Goal: Transaction & Acquisition: Purchase product/service

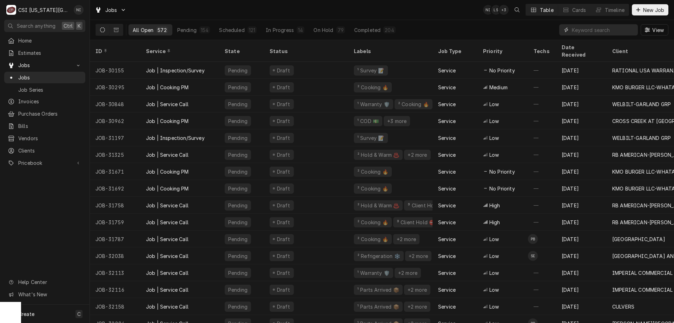
click at [595, 31] on input "Dynamic Content Wrapper" at bounding box center [603, 29] width 63 height 11
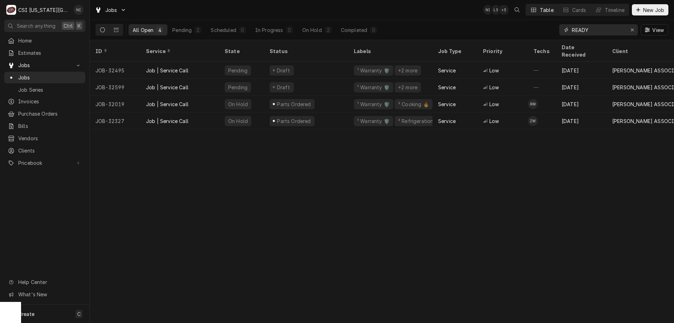
type input "READY"
click at [323, 28] on button "On Hold 2" at bounding box center [317, 29] width 38 height 11
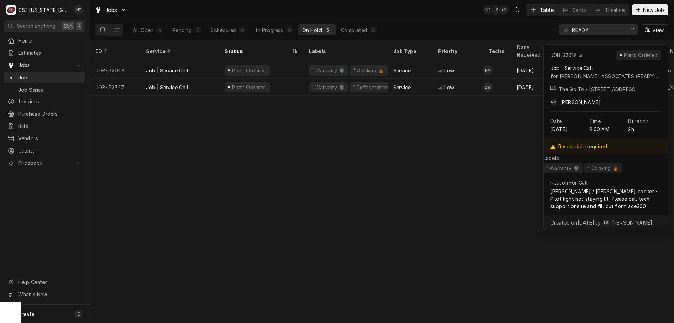
click at [296, 62] on div "Parts Ordered" at bounding box center [261, 70] width 84 height 17
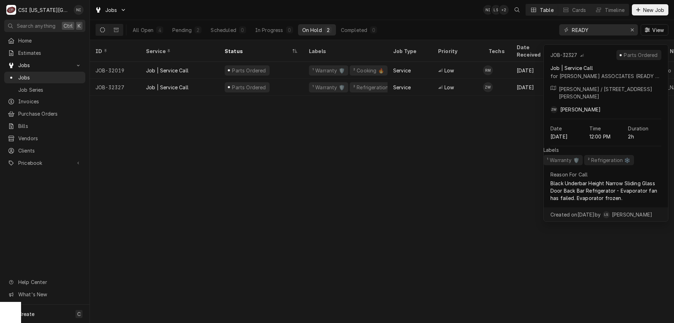
click at [291, 79] on div "Parts Ordered" at bounding box center [261, 87] width 84 height 17
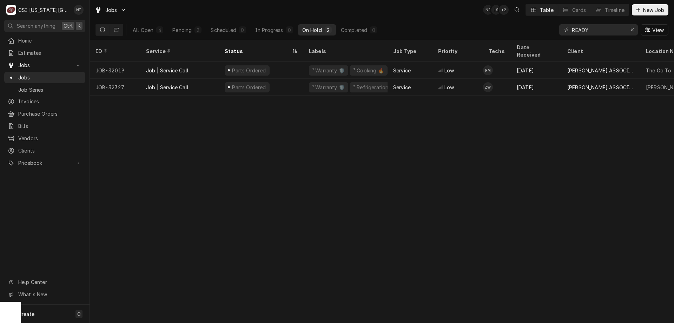
click at [144, 29] on div "All Open" at bounding box center [143, 29] width 21 height 7
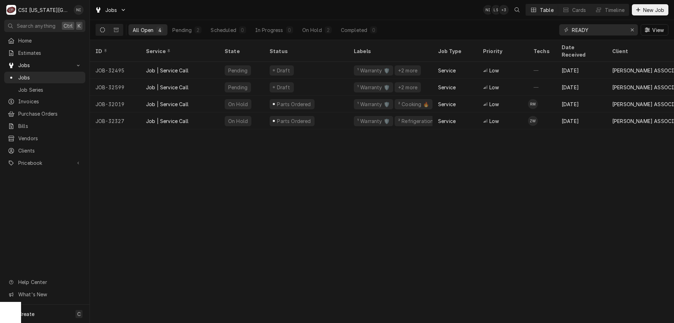
click at [315, 30] on div "On Hold" at bounding box center [312, 29] width 20 height 7
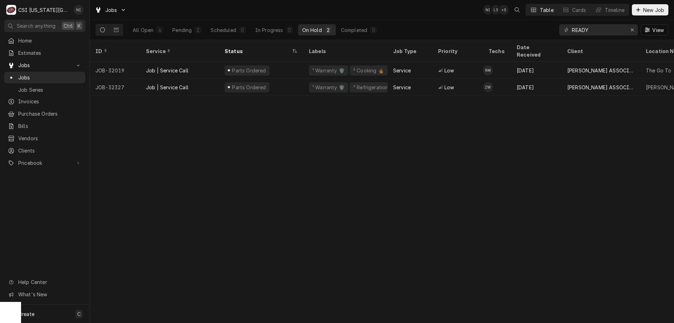
click at [146, 28] on div "All Open" at bounding box center [143, 29] width 21 height 7
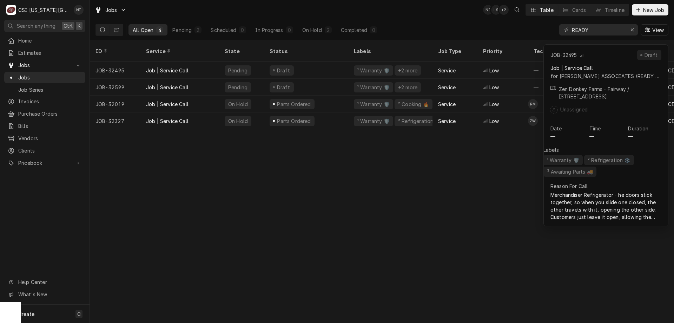
click at [303, 66] on div "Draft" at bounding box center [306, 70] width 84 height 17
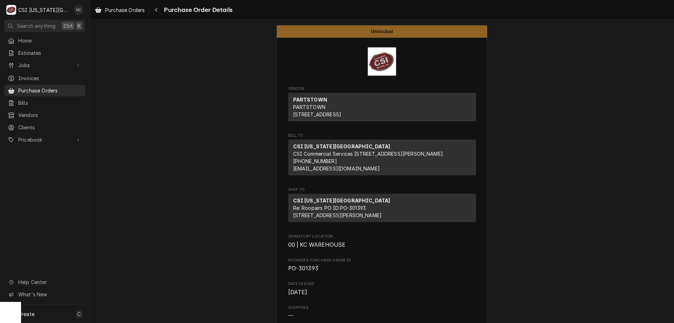
scroll to position [1259, 0]
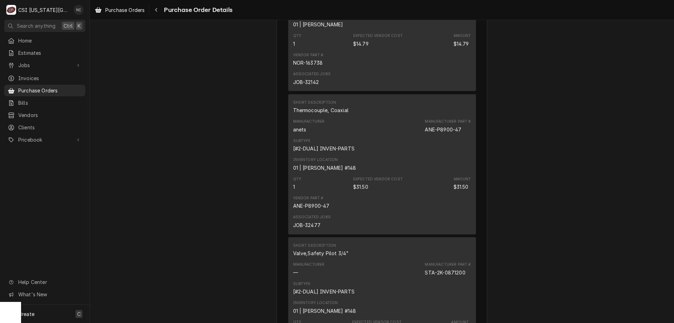
click at [50, 308] on div "Create C" at bounding box center [45, 314] width 90 height 18
click at [133, 268] on div "Purchase Order" at bounding box center [126, 265] width 60 height 9
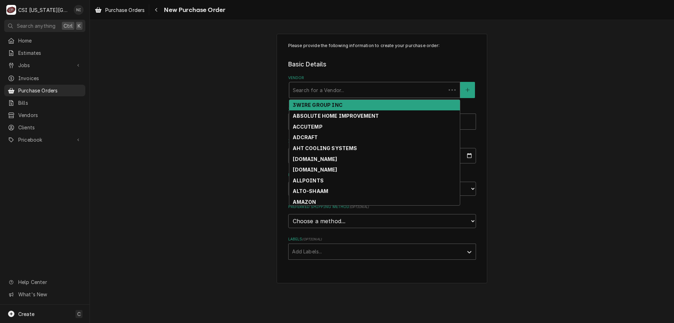
click at [317, 85] on div "Vendor" at bounding box center [368, 90] width 150 height 13
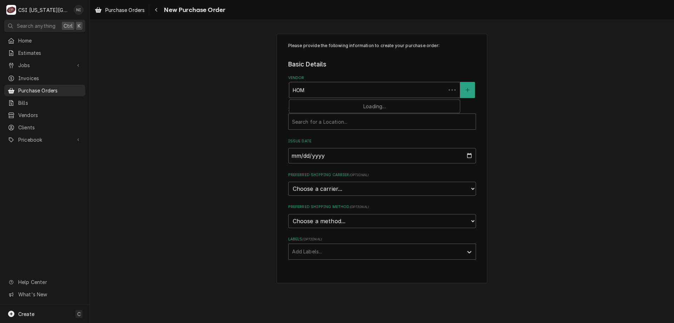
type input "HOME"
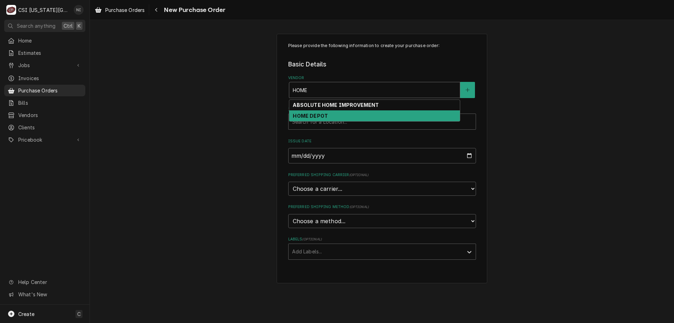
click at [318, 111] on div "HOME DEPOT" at bounding box center [374, 115] width 171 height 11
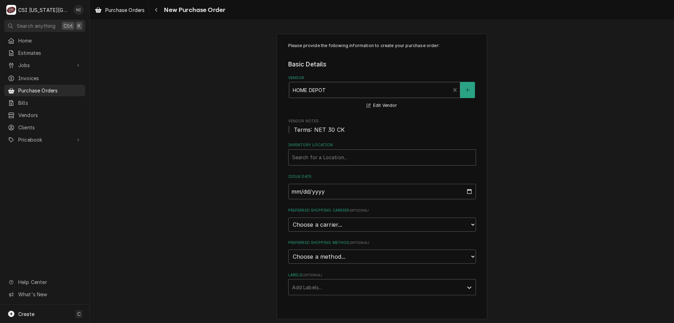
click at [314, 155] on div "Inventory Location" at bounding box center [382, 157] width 180 height 13
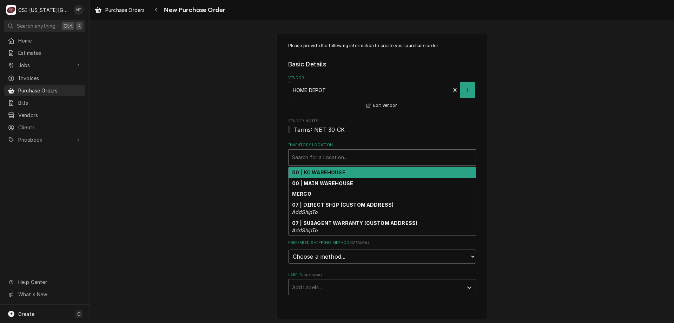
click at [313, 172] on strong "00 | KC WAREHOUSE" at bounding box center [318, 172] width 53 height 6
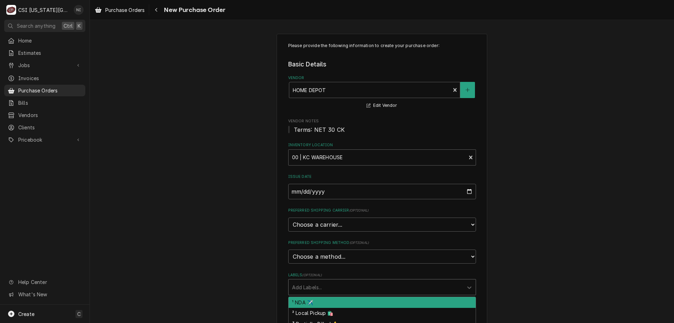
click at [317, 282] on div "Labels" at bounding box center [376, 287] width 168 height 13
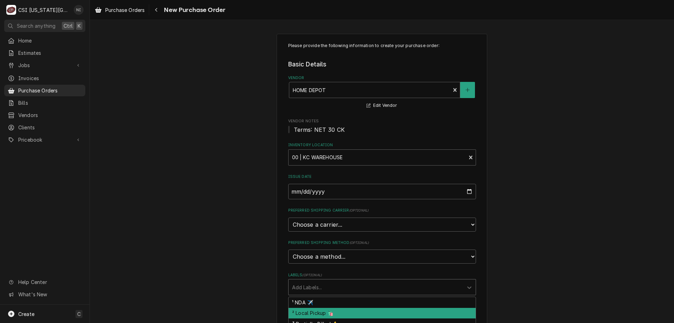
click at [314, 312] on div "² Local Pickup 🛍️" at bounding box center [382, 313] width 187 height 11
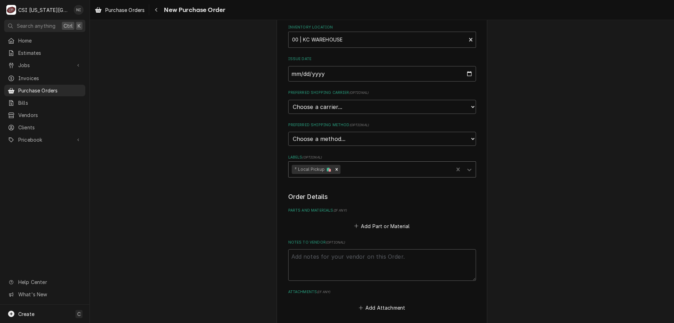
scroll to position [119, 0]
click at [359, 257] on textarea "Notes to Vendor ( optional )" at bounding box center [382, 263] width 188 height 32
type textarea "x"
type textarea "W"
type textarea "x"
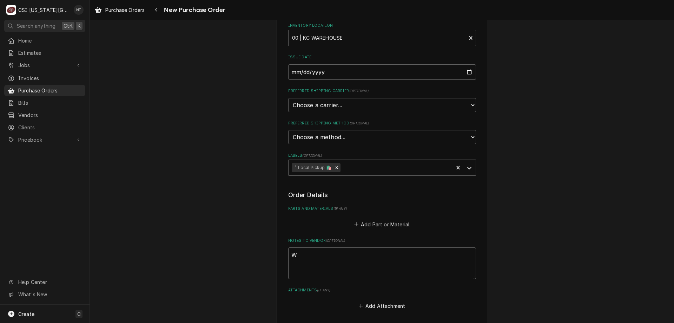
type textarea "WI"
type textarea "x"
type textarea "WIL"
type textarea "x"
type textarea "WILL"
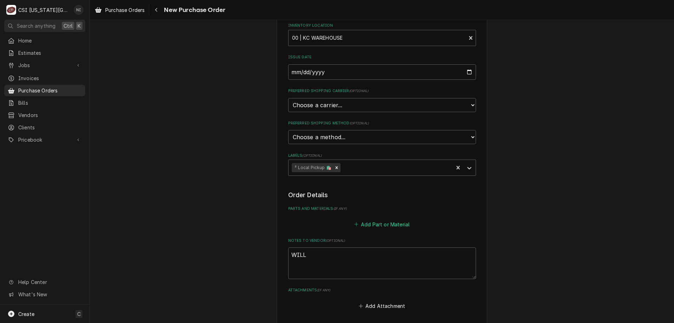
click at [397, 226] on button "Add Part or Material" at bounding box center [382, 224] width 58 height 10
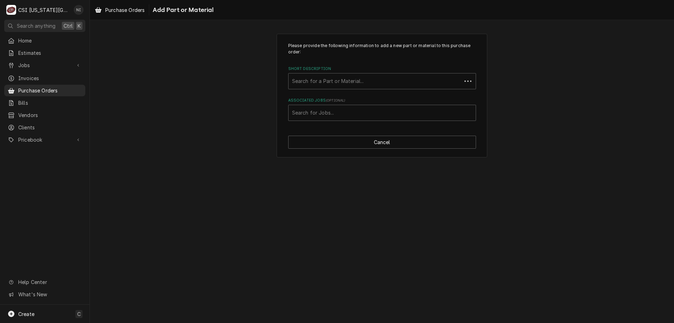
click at [359, 111] on div "Associated Jobs" at bounding box center [382, 112] width 180 height 13
type input "32400"
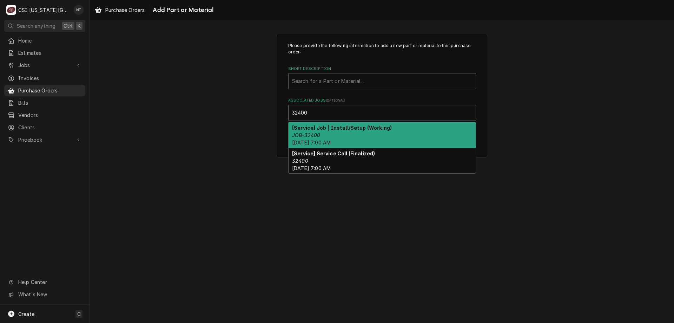
click at [341, 135] on div "[Service] Job | Install/Setup (Working) JOB-32400 Wed, Sep 3rd, 2025 - 7:00 AM" at bounding box center [382, 135] width 187 height 26
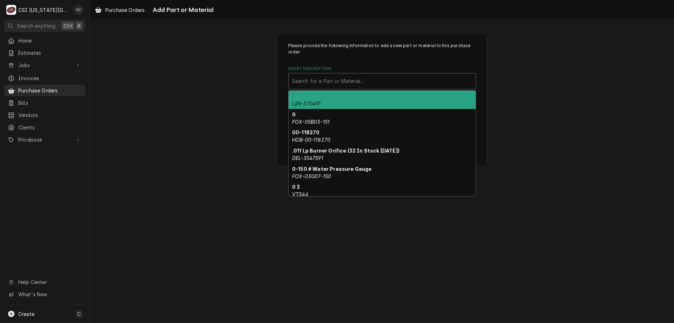
click at [336, 79] on div "Short Description" at bounding box center [382, 81] width 180 height 13
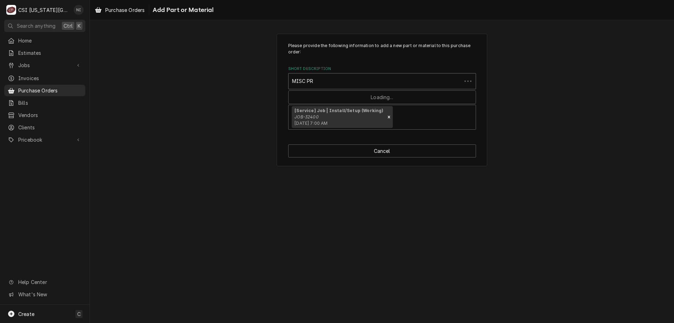
type input "MISC PRO"
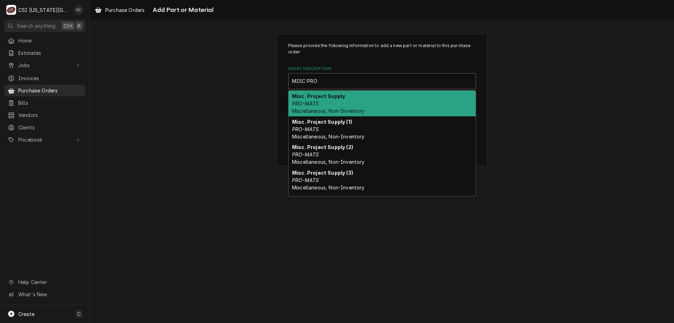
click at [334, 98] on strong "Misc. Project Supply" at bounding box center [318, 96] width 53 height 6
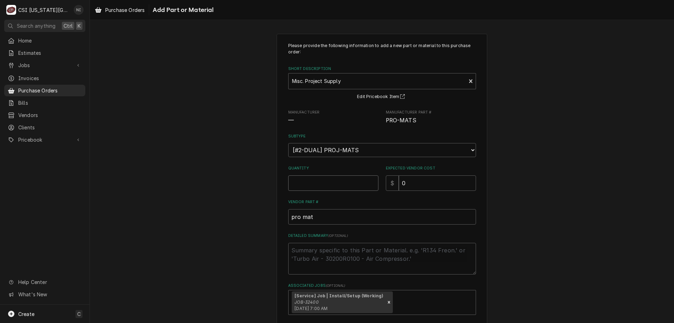
drag, startPoint x: 335, startPoint y: 183, endPoint x: 318, endPoint y: 154, distance: 33.7
click at [336, 183] on input "Quantity" at bounding box center [333, 182] width 90 height 15
type textarea "x"
type input "1"
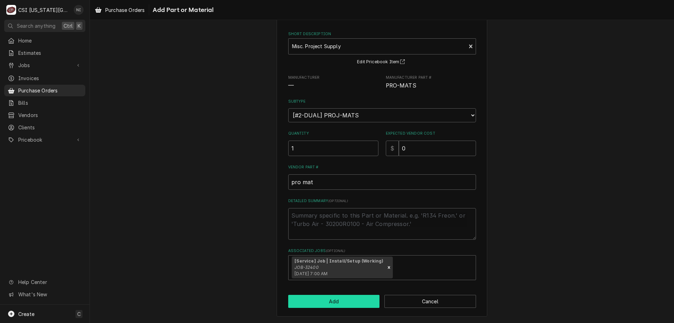
click at [333, 302] on button "Add" at bounding box center [334, 301] width 92 height 13
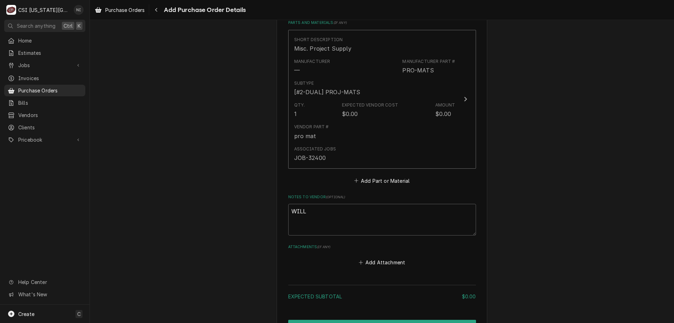
scroll to position [348, 0]
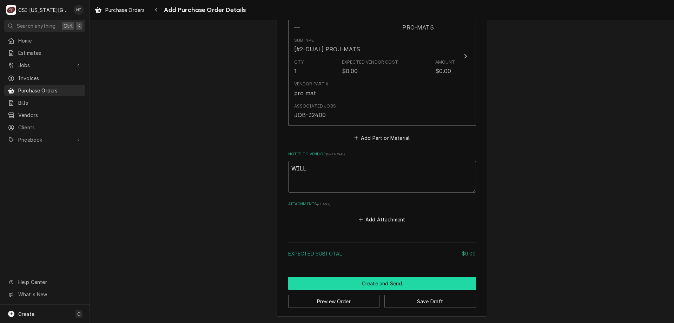
click at [395, 282] on button "Create and Send" at bounding box center [382, 283] width 188 height 13
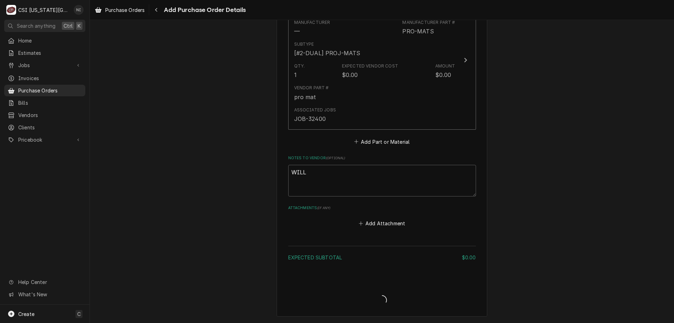
scroll to position [344, 0]
type textarea "x"
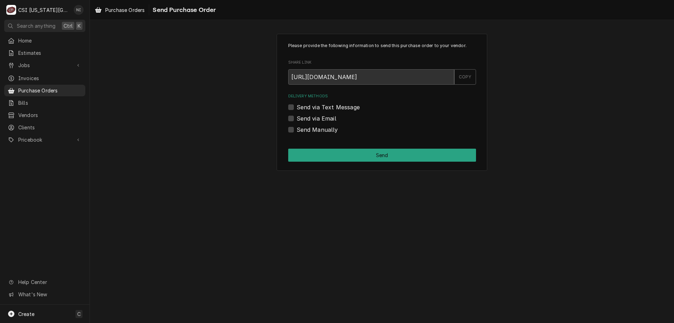
click at [297, 131] on label "Send Manually" at bounding box center [317, 129] width 41 height 8
click at [297, 131] on input "Send Manually" at bounding box center [391, 132] width 188 height 15
checkbox input "true"
click at [293, 150] on button "Send" at bounding box center [382, 155] width 188 height 13
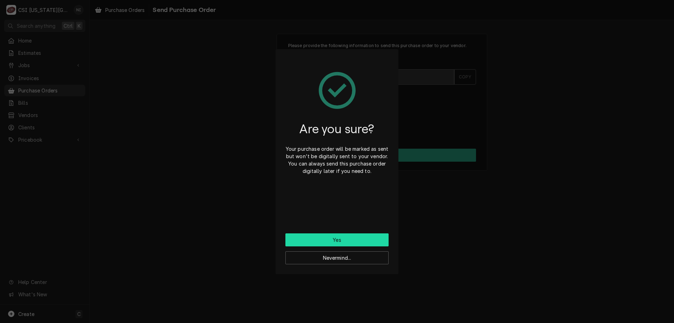
click at [320, 239] on button "Yes" at bounding box center [337, 239] width 103 height 13
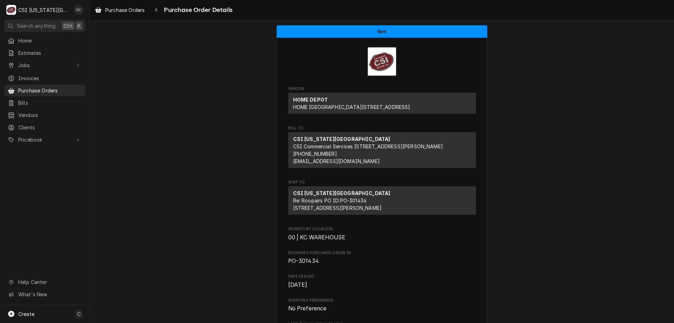
click at [60, 88] on span "Purchase Orders" at bounding box center [50, 90] width 64 height 7
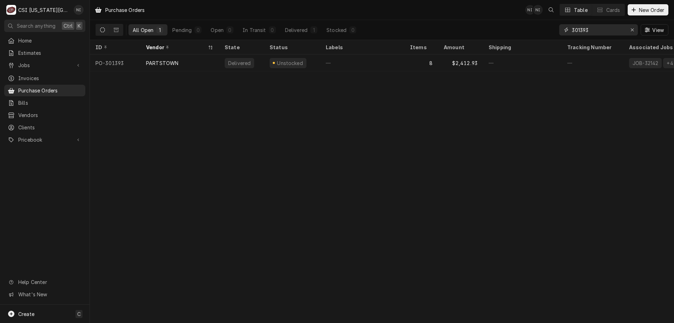
drag, startPoint x: 596, startPoint y: 31, endPoint x: 497, endPoint y: 30, distance: 98.3
click at [497, 30] on div "All Open 1 Pending 0 Open 0 In Transit 0 Delivered 1 Stocked 0 301393 View" at bounding box center [382, 30] width 573 height 20
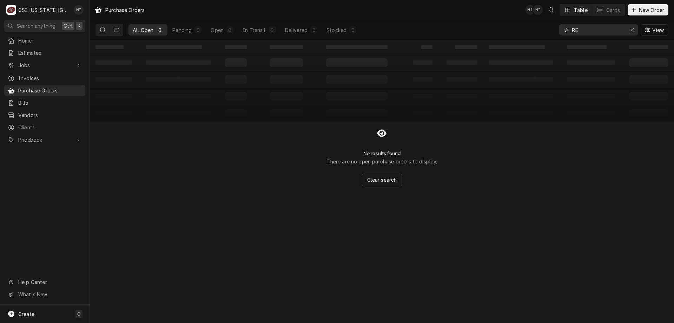
type input "R"
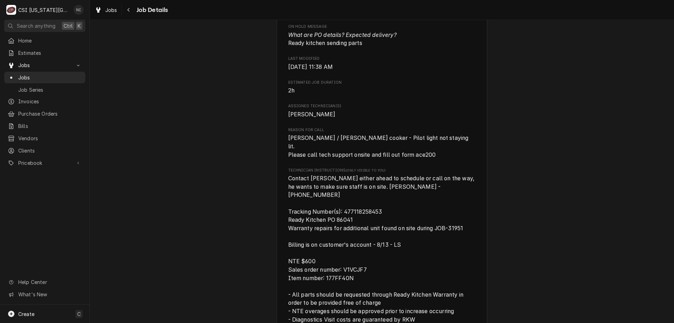
scroll to position [683, 0]
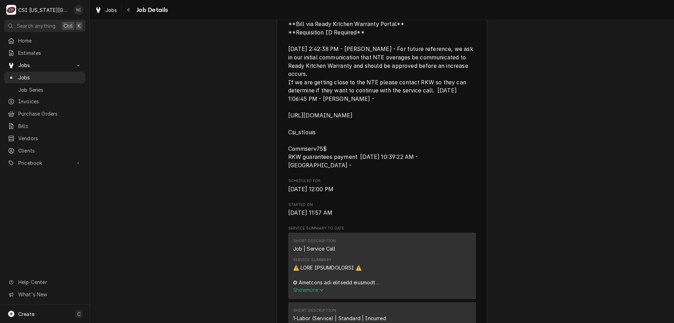
scroll to position [218, 0]
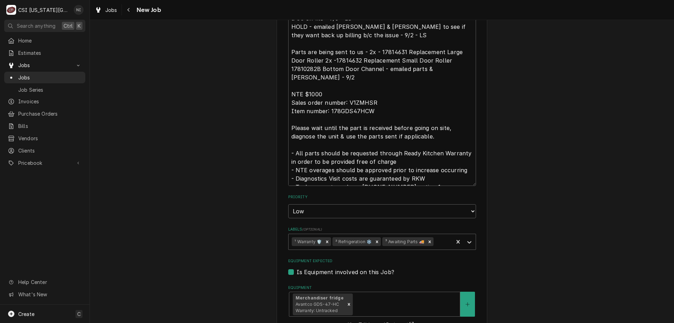
scroll to position [676, 0]
click at [427, 241] on icon "Remove ³ Awaiting Parts 🚚" at bounding box center [429, 243] width 5 height 5
click at [471, 236] on div "Labels" at bounding box center [469, 242] width 13 height 13
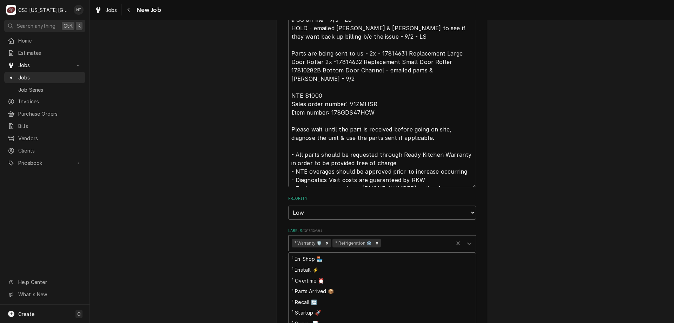
scroll to position [57, 0]
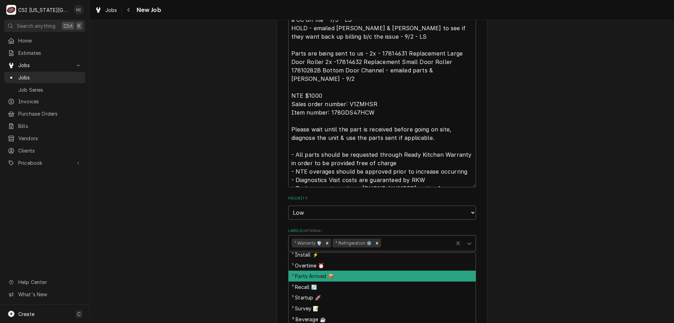
click at [361, 270] on div "¹ Parts Arrived 📦" at bounding box center [382, 275] width 187 height 11
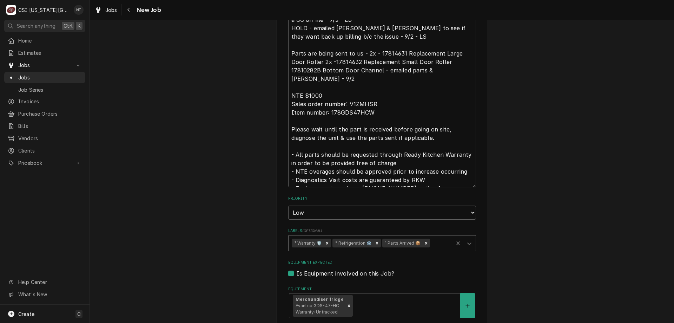
type textarea "x"
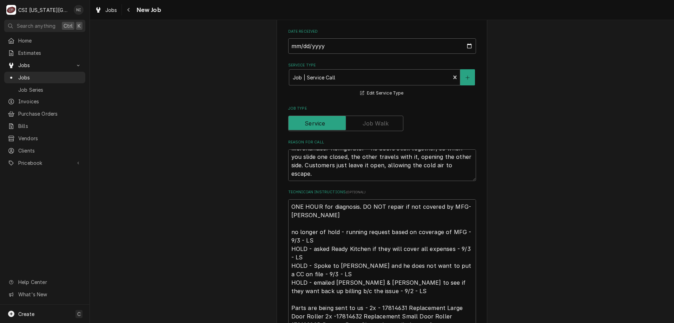
scroll to position [360, 0]
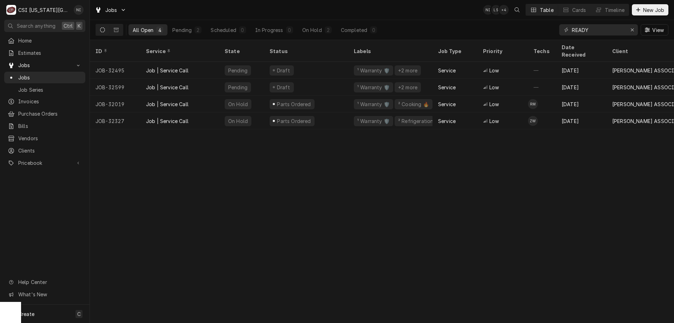
click at [310, 62] on div "Draft" at bounding box center [306, 70] width 84 height 17
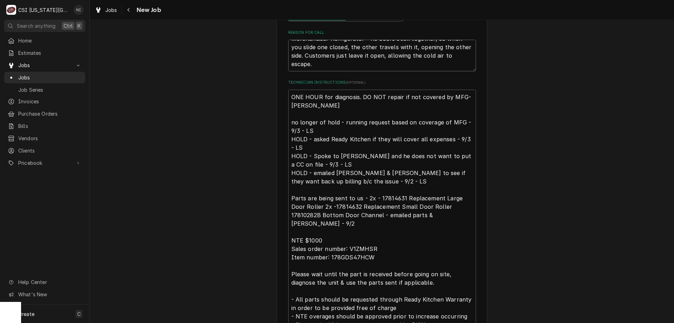
scroll to position [529, 0]
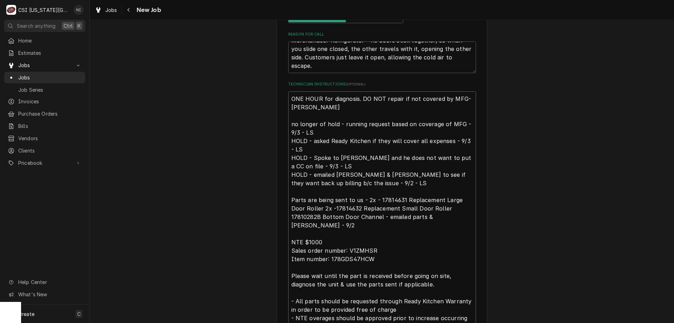
drag, startPoint x: 287, startPoint y: 88, endPoint x: 295, endPoint y: 97, distance: 11.7
click at [288, 91] on textarea "ONE HOUR for diagnosis. DO NOT repair if not covered by MFG- Lindy no longer of…" at bounding box center [382, 212] width 188 height 242
type textarea "x"
type textarea "ONE HOUR for diagnosis. DO NOT repair if not covered by MFG- Lindy no longer of…"
type textarea "x"
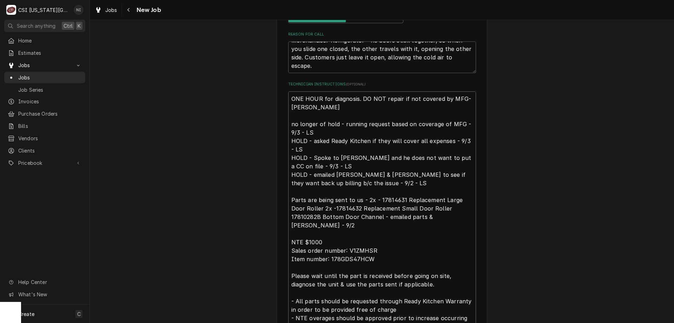
type textarea "ONE HOUR for diagnosis. DO NOT repair if not covered by MFG- Lindy no longer of…"
type textarea "x"
click at [308, 91] on textarea "ONE HOUR for diagnosis. DO NOT repair if not covered by MFG- Lindy no longer of…" at bounding box center [382, 220] width 188 height 259
type textarea "p ONE HOUR for diagnosis. DO NOT repair if not covered by MFG- Lindy no longer …"
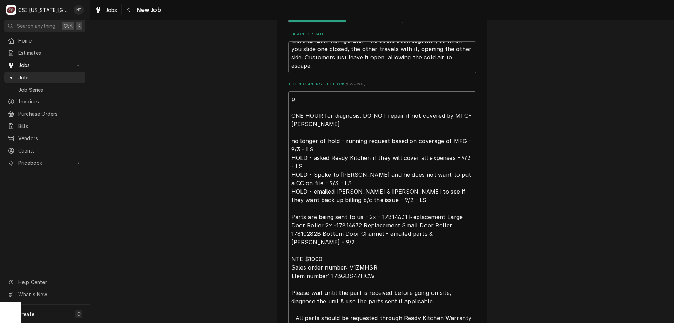
type textarea "x"
type textarea "pA ONE HOUR for diagnosis. DO NOT repair if not covered by MFG- Lindy no longer…"
type textarea "x"
type textarea "pAR ONE HOUR for diagnosis. DO NOT repair if not covered by MFG- Lindy no longe…"
type textarea "x"
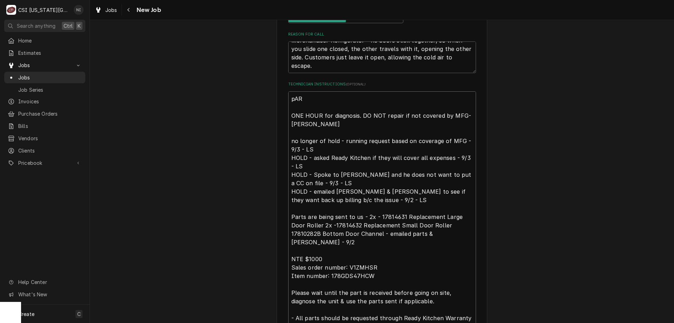
type textarea "pA ONE HOUR for diagnosis. DO NOT repair if not covered by MFG- Lindy no longer…"
type textarea "x"
type textarea "p ONE HOUR for diagnosis. DO NOT repair if not covered by MFG- Lindy no longer …"
type textarea "x"
type textarea "ONE HOUR for diagnosis. DO NOT repair if not covered by MFG- Lindy no longer of…"
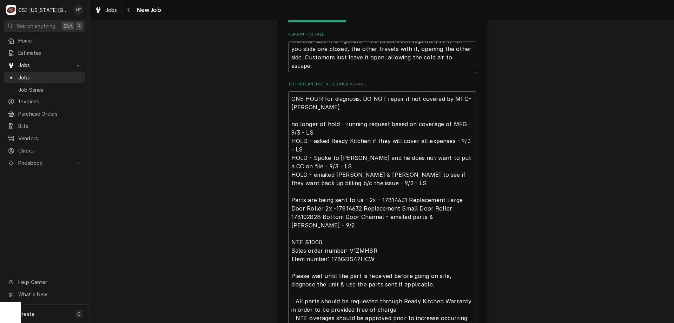
type textarea "x"
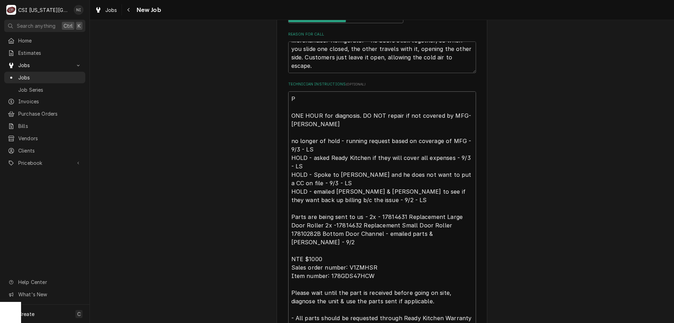
type textarea "Pa ONE HOUR for diagnosis. DO NOT repair if not covered by MFG- Lindy no longer…"
type textarea "x"
type textarea "Par ONE HOUR for diagnosis. DO NOT repair if not covered by MFG- Lindy no longe…"
type textarea "x"
type textarea "Part ONE HOUR for diagnosis. DO NOT repair if not covered by MFG- Lindy no long…"
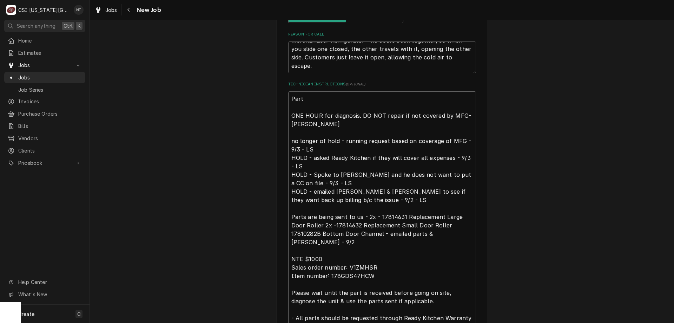
type textarea "x"
type textarea "Parts ONE HOUR for diagnosis. DO NOT repair if not covered by MFG- Lindy no lon…"
type textarea "x"
type textarea "Parts ONE HOUR for diagnosis. DO NOT repair if not covered by MFG- Lindy no lon…"
type textarea "x"
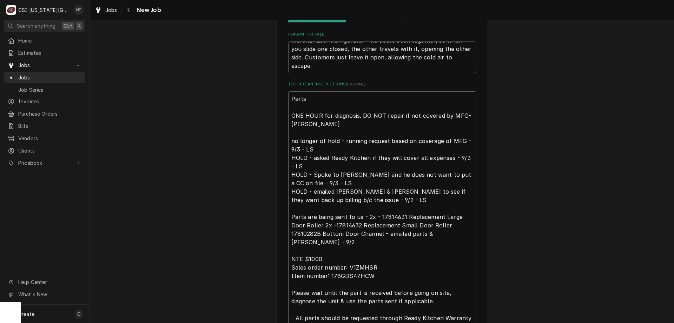
type textarea "Parts o ONE HOUR for diagnosis. DO NOT repair if not covered by MFG- Lindy no l…"
type textarea "x"
type textarea "Parts or ONE HOUR for diagnosis. DO NOT repair if not covered by MFG- Lindy no …"
type textarea "x"
type textarea "Parts ord ONE HOUR for diagnosis. DO NOT repair if not covered by MFG- Lindy no…"
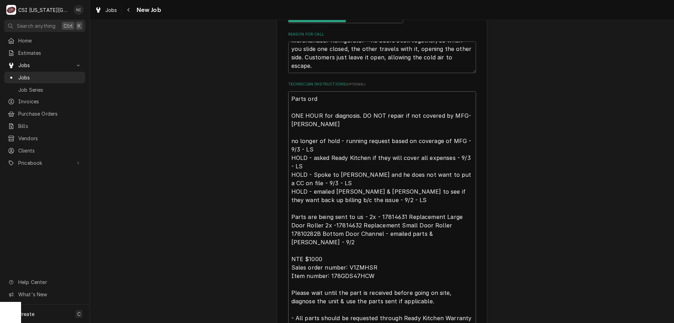
type textarea "x"
type textarea "Parts orde ONE HOUR for diagnosis. DO NOT repair if not covered by MFG- Lindy n…"
type textarea "x"
type textarea "Parts order ONE HOUR for diagnosis. DO NOT repair if not covered by MFG- Lindy …"
type textarea "x"
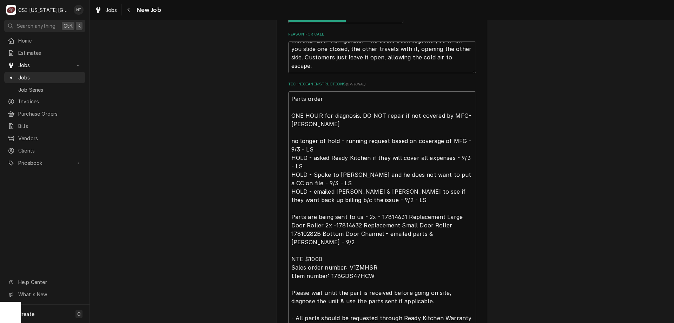
type textarea "Parts ordere ONE HOUR for diagnosis. DO NOT repair if not covered by MFG- Lindy…"
type textarea "x"
type textarea "Parts ordered ONE HOUR for diagnosis. DO NOT repair if not covered by MFG- Lind…"
type textarea "x"
type textarea "Parts ordered n ONE HOUR for diagnosis. DO NOT repair if not covered by MFG- Li…"
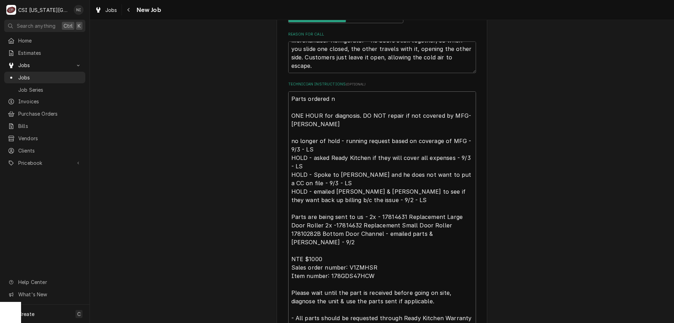
type textarea "x"
type textarea "Parts ordered no ONE HOUR for diagnosis. DO NOT repair if not covered by MFG- L…"
type textarea "x"
type textarea "Parts ordered no P ONE HOUR for diagnosis. DO NOT repair if not covered by MFG-…"
type textarea "x"
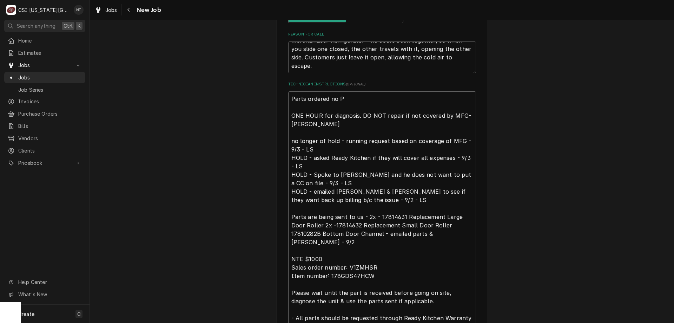
type textarea "Parts ordered no Po ONE HOUR for diagnosis. DO NOT repair if not covered by MFG…"
type textarea "x"
type textarea "Parts ordered no Po ONE HOUR for diagnosis. DO NOT repair if not covered by MFG…"
type textarea "x"
type textarea "Parts ordered no Po ONE HOUR for diagnosis. DO NOT repair if not covered by MFG…"
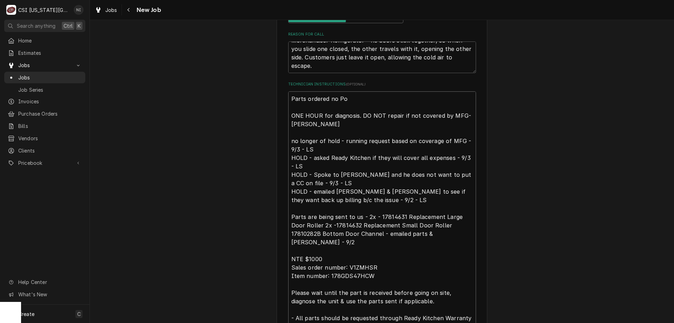
type textarea "x"
type textarea "Parts ordered no P ONE HOUR for diagnosis. DO NOT repair if not covered by MFG-…"
type textarea "x"
type textarea "Parts ordered no ONE HOUR for diagnosis. DO NOT repair if not covered by MFG- L…"
type textarea "x"
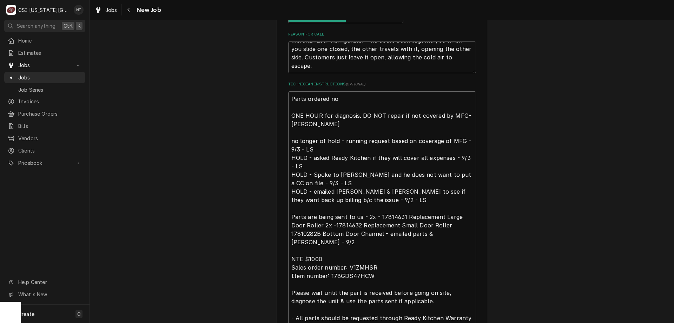
type textarea "Parts ordered no ONE HOUR for diagnosis. DO NOT repair if not covered by MFG- L…"
type textarea "x"
type textarea "Parts ordered n ONE HOUR for diagnosis. DO NOT repair if not covered by MFG- Li…"
type textarea "x"
type textarea "Parts ordered ONE HOUR for diagnosis. DO NOT repair if not covered by MFG- Lind…"
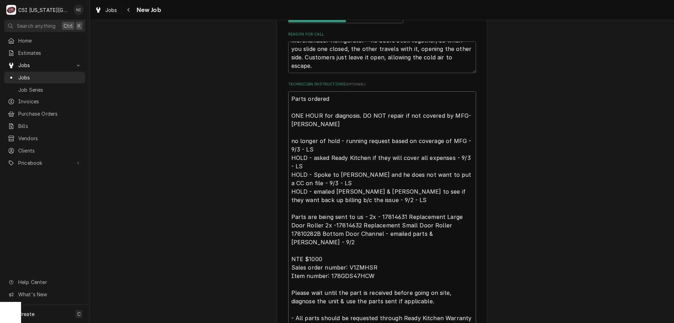
type textarea "x"
type textarea "Parts ordered ONE HOUR for diagnosis. DO NOT repair if not covered by MFG- Lind…"
type textarea "x"
type textarea "Parts ordere ONE HOUR for diagnosis. DO NOT repair if not covered by MFG- Lindy…"
type textarea "x"
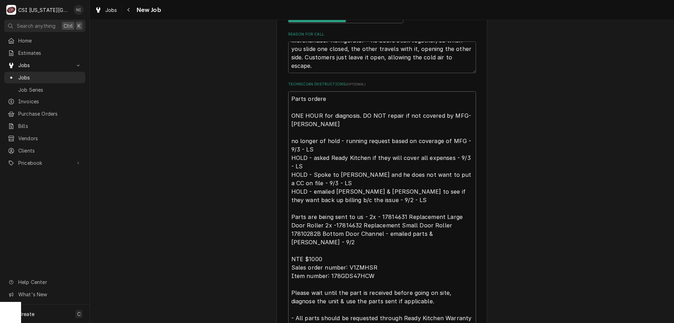
type textarea "Parts order ONE HOUR for diagnosis. DO NOT repair if not covered by MFG- Lindy …"
type textarea "x"
type textarea "Parts orde ONE HOUR for diagnosis. DO NOT repair if not covered by MFG- Lindy n…"
type textarea "x"
type textarea "Parts ord ONE HOUR for diagnosis. DO NOT repair if not covered by MFG- Lindy no…"
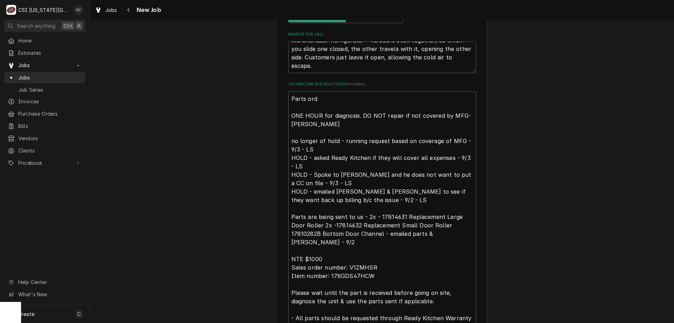
type textarea "x"
type textarea "Parts or ONE HOUR for diagnosis. DO NOT repair if not covered by MFG- Lindy no …"
type textarea "x"
type textarea "Parts o ONE HOUR for diagnosis. DO NOT repair if not covered by MFG- Lindy no l…"
type textarea "x"
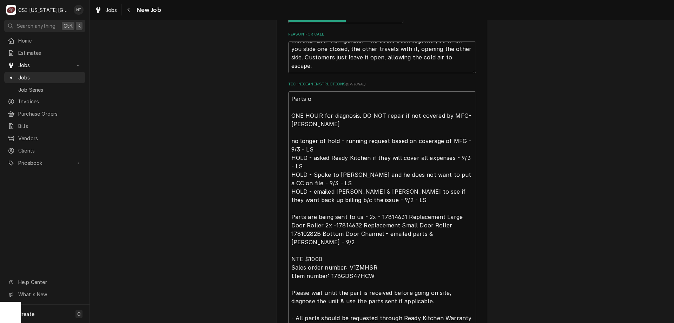
type textarea "Parts ONE HOUR for diagnosis. DO NOT repair if not covered by MFG- Lindy no lon…"
type textarea "x"
type textarea "Parts o ONE HOUR for diagnosis. DO NOT repair if not covered by MFG- Lindy no l…"
type textarea "x"
type textarea "Parts on ONE HOUR for diagnosis. DO NOT repair if not covered by MFG- Lindy no …"
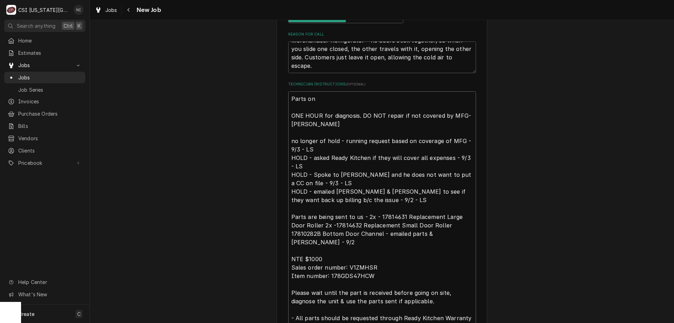
type textarea "x"
type textarea "Parts on ONE HOUR for diagnosis. DO NOT repair if not covered by MFG- Lindy no …"
type textarea "x"
type textarea "Parts on t ONE HOUR for diagnosis. DO NOT repair if not covered by MFG- Lindy n…"
type textarea "x"
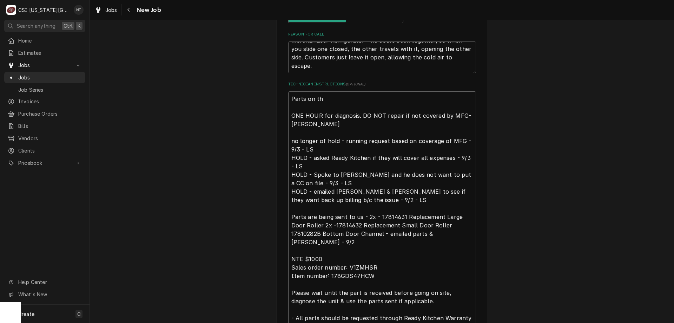
type textarea "Parts on the ONE HOUR for diagnosis. DO NOT repair if not covered by MFG- Lindy…"
type textarea "x"
type textarea "Parts on the ONE HOUR for diagnosis. DO NOT repair if not covered by MFG- Lindy…"
type textarea "x"
type textarea "Parts on the u ONE HOUR for diagnosis. DO NOT repair if not covered by MFG- Lin…"
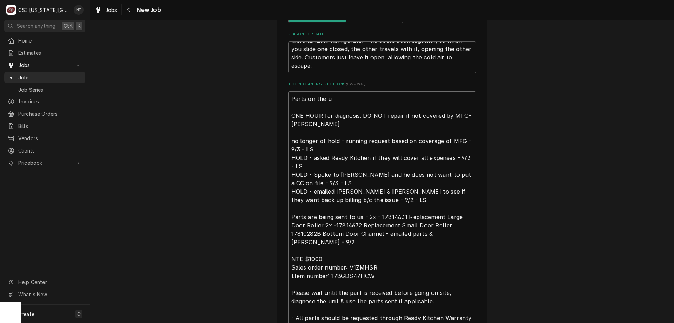
type textarea "x"
type textarea "Parts on the un ONE HOUR for diagnosis. DO NOT repair if not covered by MFG- Li…"
type textarea "x"
type textarea "Parts on the una ONE HOUR for diagnosis. DO NOT repair if not covered by MFG- L…"
type textarea "x"
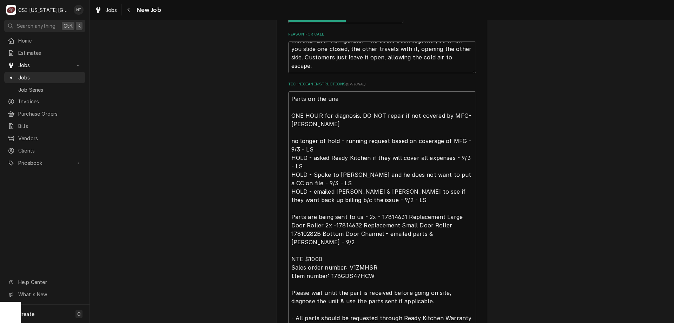
type textarea "Parts on the unas ONE HOUR for diagnosis. DO NOT repair if not covered by MFG- …"
type textarea "x"
type textarea "Parts on the unass ONE HOUR for diagnosis. DO NOT repair if not covered by MFG-…"
type textarea "x"
type textarea "Parts on the unassi ONE HOUR for diagnosis. DO NOT repair if not covered by MFG…"
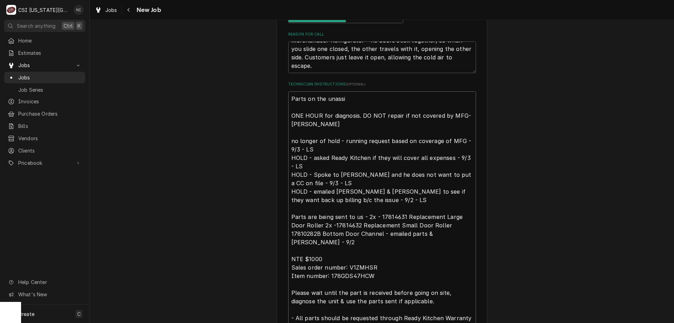
type textarea "x"
type textarea "Parts on the unassin ONE HOUR for diagnosis. DO NOT repair if not covered by MF…"
type textarea "x"
type textarea "Parts on the unassingn ONE HOUR for diagnosis. DO NOT repair if not covered by …"
type textarea "x"
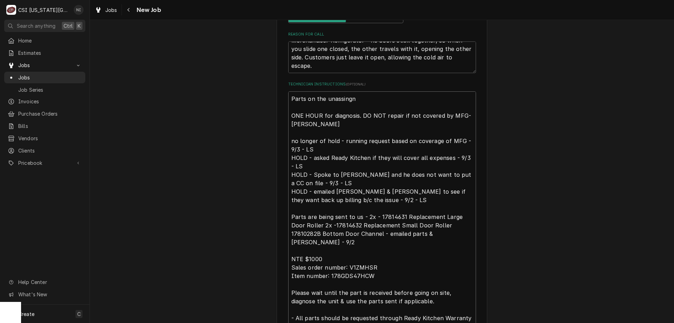
type textarea "Parts on the unassingne ONE HOUR for diagnosis. DO NOT repair if not covered by…"
type textarea "x"
type textarea "Parts on the unassingn ONE HOUR for diagnosis. DO NOT repair if not covered by …"
type textarea "x"
type textarea "Parts on the unassing ONE HOUR for diagnosis. DO NOT repair if not covered by M…"
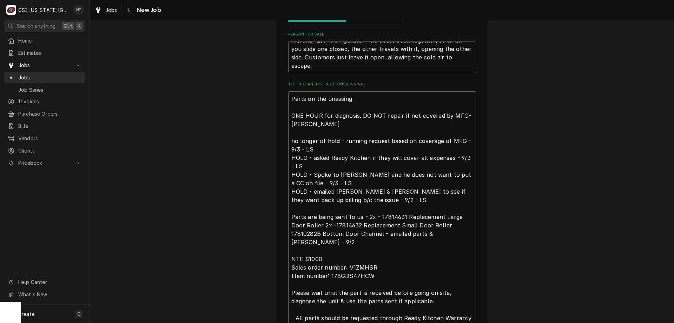
type textarea "x"
type textarea "Parts on the unassin ONE HOUR for diagnosis. DO NOT repair if not covered by MF…"
type textarea "x"
type textarea "Parts on the unassi ONE HOUR for diagnosis. DO NOT repair if not covered by MFG…"
type textarea "x"
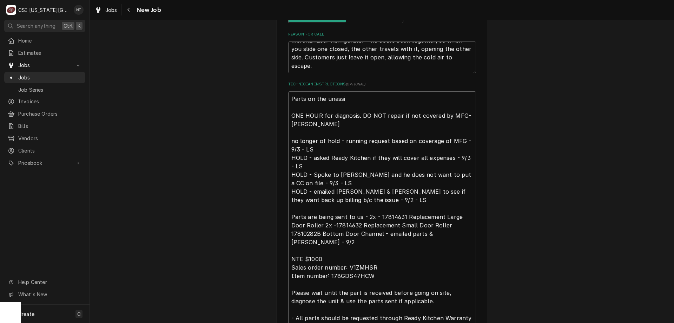
type textarea "Parts on the unassig ONE HOUR for diagnosis. DO NOT repair if not covered by MF…"
type textarea "x"
type textarea "Parts on the unassign ONE HOUR for diagnosis. DO NOT repair if not covered by M…"
type textarea "x"
type textarea "Parts on the unassigne ONE HOUR for diagnosis. DO NOT repair if not covered by …"
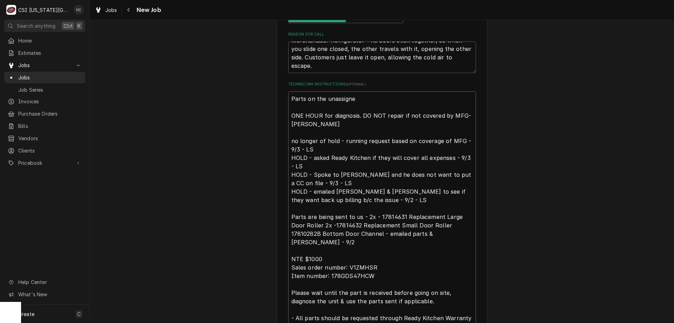
type textarea "x"
type textarea "Parts on the unassigned ONE HOUR for diagnosis. DO NOT repair if not covered by…"
type textarea "x"
type textarea "Parts on the unassigned s ONE HOUR for diagnosis. DO NOT repair if not covered …"
type textarea "x"
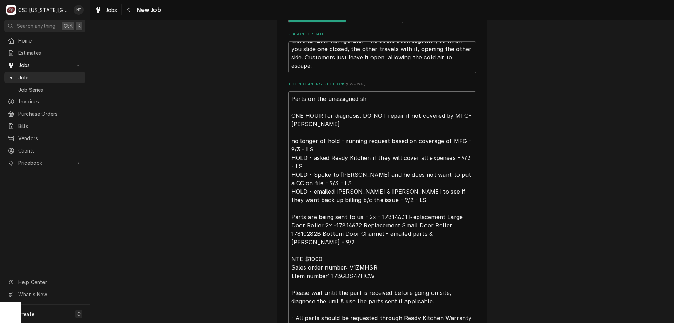
type textarea "Parts on the unassigned shl ONE HOUR for diagnosis. DO NOT repair if not covere…"
type textarea "x"
type textarea "Parts on the unassigned shle ONE HOUR for diagnosis. DO NOT repair if not cover…"
type textarea "x"
type textarea "Parts on the unassigned shl ONE HOUR for diagnosis. DO NOT repair if not covere…"
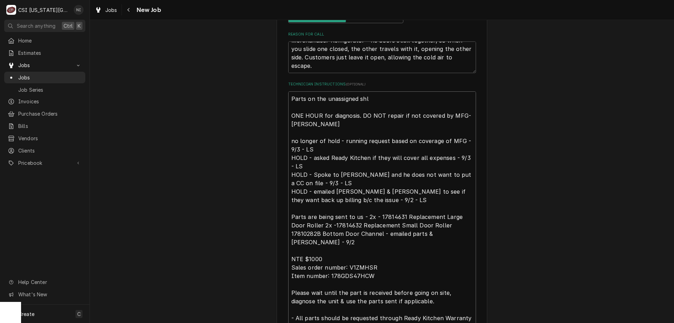
type textarea "x"
type textarea "Parts on the unassigned sh ONE HOUR for diagnosis. DO NOT repair if not covered…"
type textarea "x"
type textarea "Parts on the unassigned she ONE HOUR for diagnosis. DO NOT repair if not covere…"
type textarea "x"
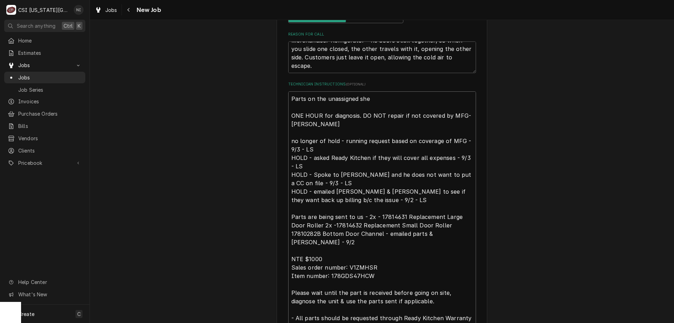
type textarea "Parts on the unassigned shel ONE HOUR for diagnosis. DO NOT repair if not cover…"
type textarea "x"
type textarea "Parts on the unassigned shelf ONE HOUR for diagnosis. DO NOT repair if not cove…"
type textarea "x"
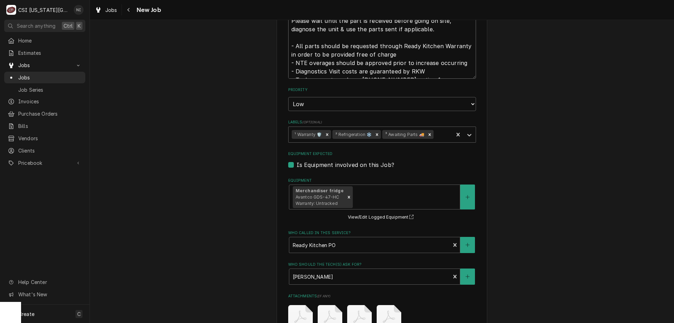
scroll to position [806, 0]
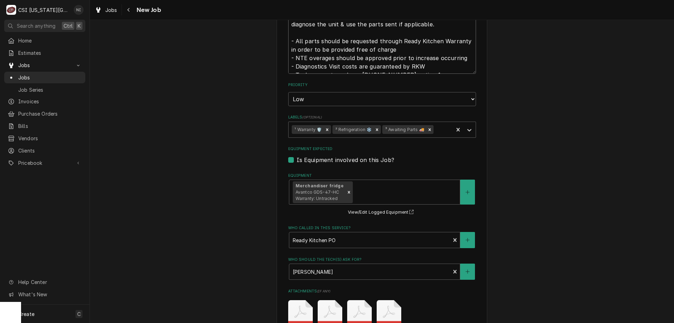
click at [427, 127] on icon "Remove ³ Awaiting Parts 🚚" at bounding box center [429, 129] width 5 height 5
type textarea "Parts on the unassigned shelf ONE HOUR for diagnosis. DO NOT repair if not cove…"
click at [467, 126] on icon "Labels" at bounding box center [469, 129] width 7 height 7
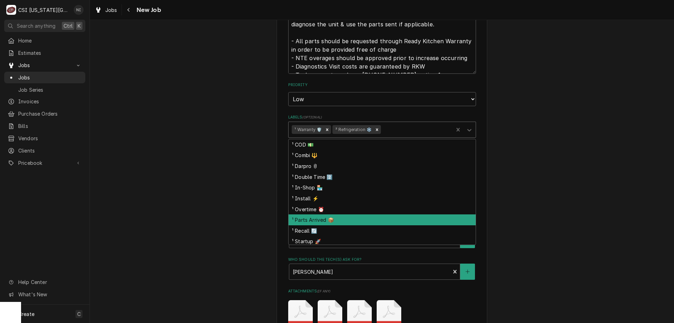
click at [333, 214] on div "¹ Parts Arrived 📦" at bounding box center [382, 219] width 187 height 11
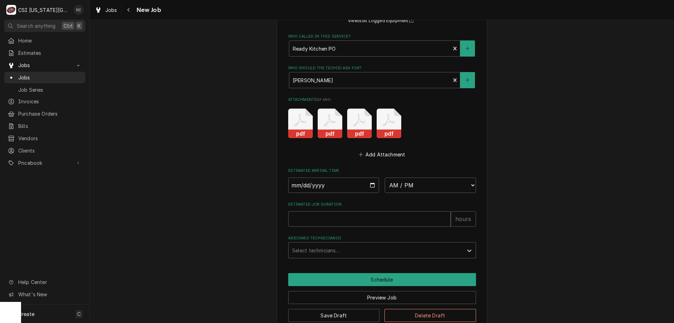
scroll to position [1003, 0]
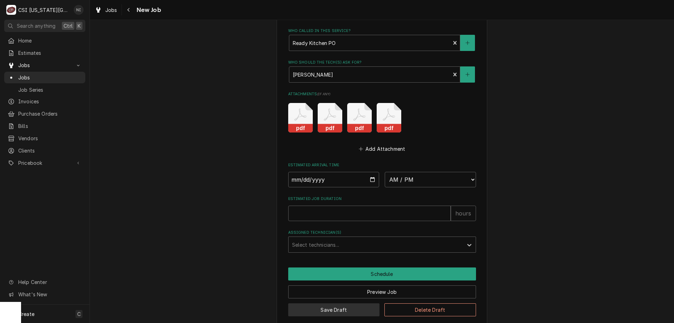
click at [333, 303] on button "Save Draft" at bounding box center [334, 309] width 92 height 13
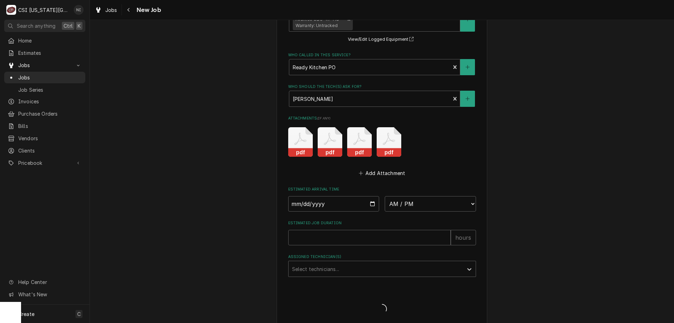
type textarea "x"
